Goal: Information Seeking & Learning: Learn about a topic

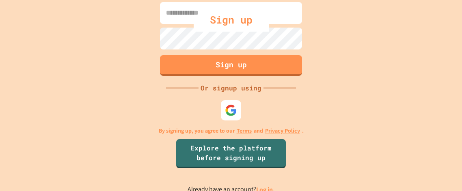
click at [263, 189] on link "Log in." at bounding box center [265, 189] width 19 height 9
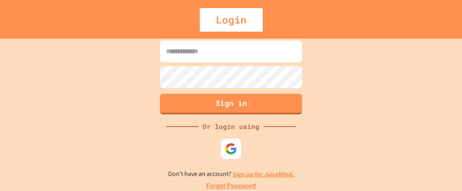
click at [212, 55] on input at bounding box center [231, 52] width 142 height 22
type input "**********"
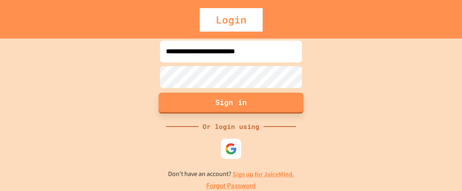
click at [246, 106] on button "Sign in" at bounding box center [231, 103] width 145 height 21
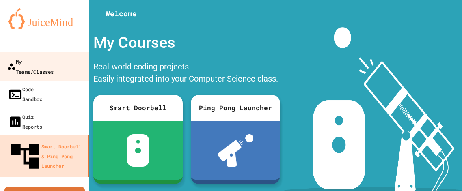
click at [54, 65] on div "My Teams/Classes" at bounding box center [30, 66] width 47 height 20
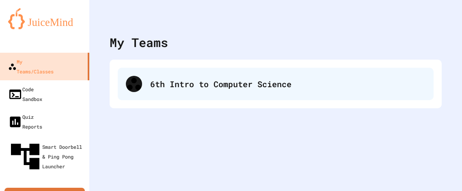
click at [207, 95] on div "6th Intro to Computer Science" at bounding box center [276, 84] width 316 height 32
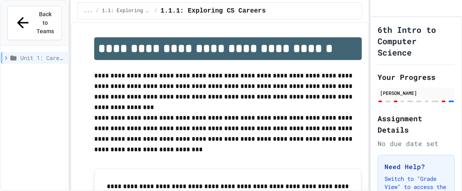
click at [196, 92] on p "**********" at bounding box center [227, 87] width 267 height 32
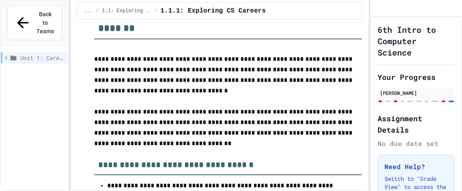
scroll to position [3769, 0]
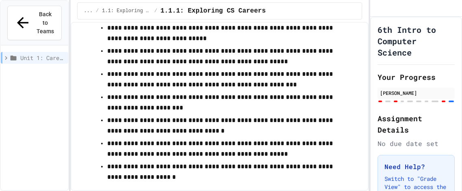
click at [52, 54] on span "Unit 1: Careers & Professionalism" at bounding box center [42, 58] width 45 height 9
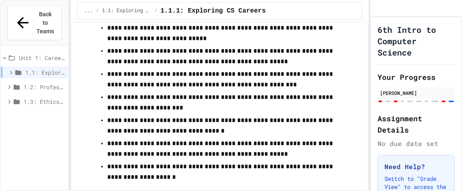
scroll to position [68, 0]
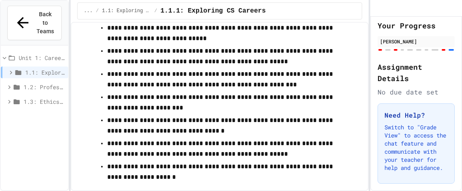
click at [431, 156] on p "Switch to "Grade View" to access the chat feature and communicate with your tea…" at bounding box center [415, 147] width 63 height 49
click at [40, 83] on span "1.2: Professional Communication" at bounding box center [44, 87] width 41 height 9
click at [45, 127] on span "1.2.3 Professional Communication Challenge" at bounding box center [46, 131] width 37 height 9
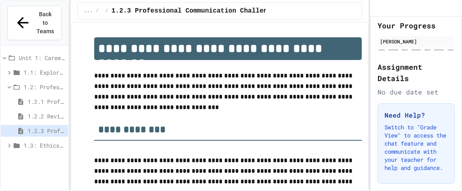
click at [47, 141] on span "1.3: Ethics in Computing" at bounding box center [44, 145] width 41 height 9
click at [46, 156] on span "1.3.1 Ethics in Computer Science" at bounding box center [46, 160] width 37 height 9
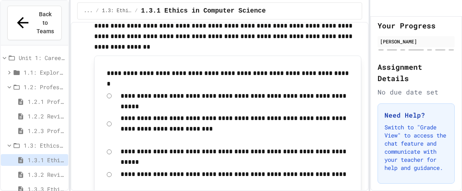
scroll to position [249, 0]
